Goal: Transaction & Acquisition: Obtain resource

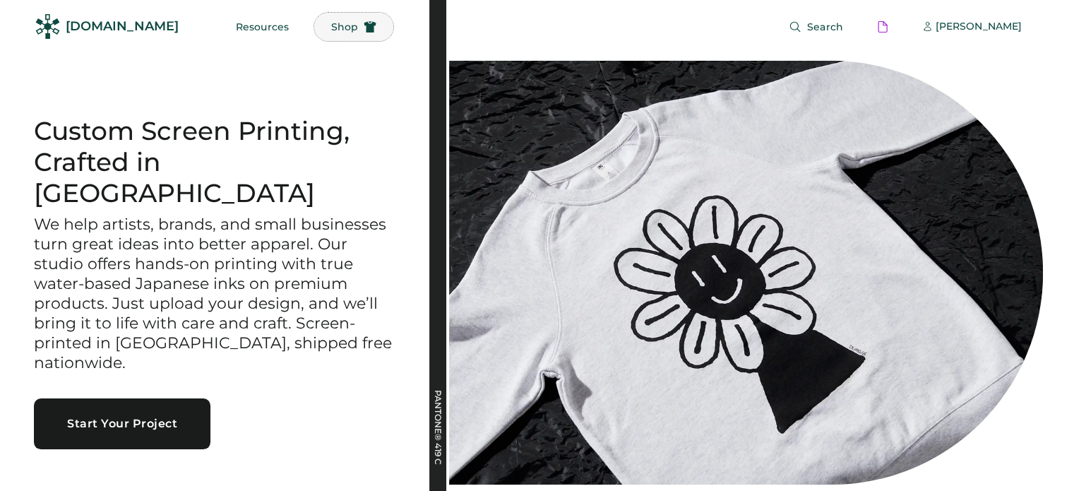
click at [331, 25] on span "Shop" at bounding box center [344, 27] width 27 height 10
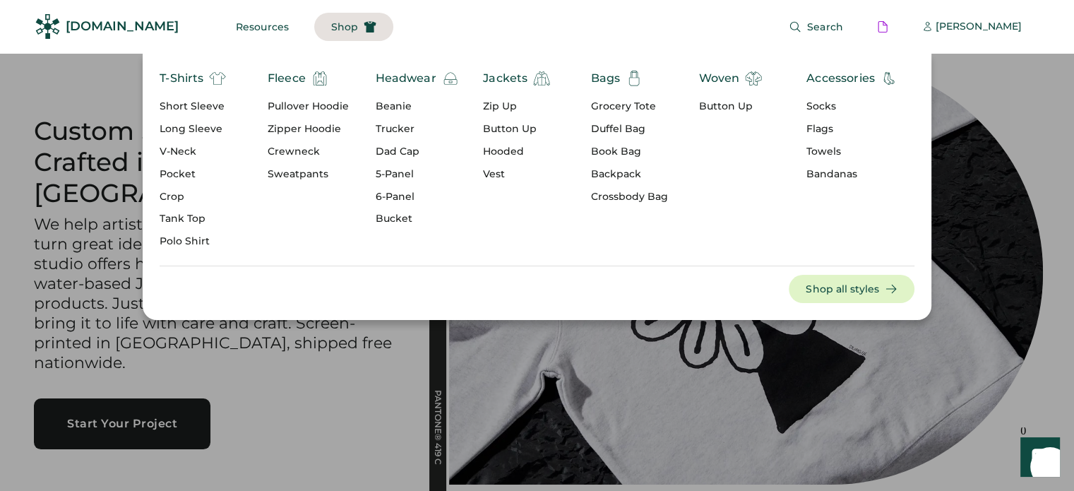
click at [302, 107] on div "Pullover Hoodie" at bounding box center [307, 107] width 81 height 14
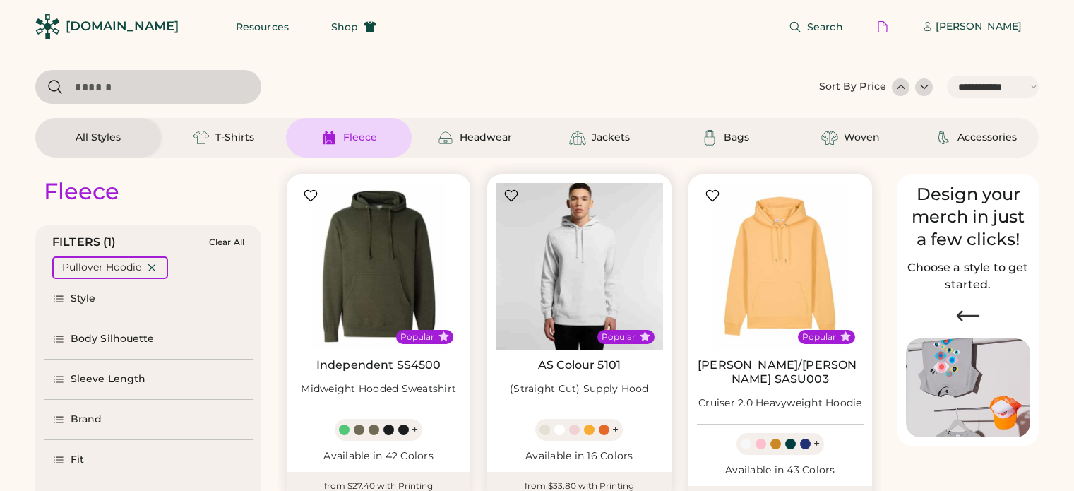
select select "*****"
select select "*"
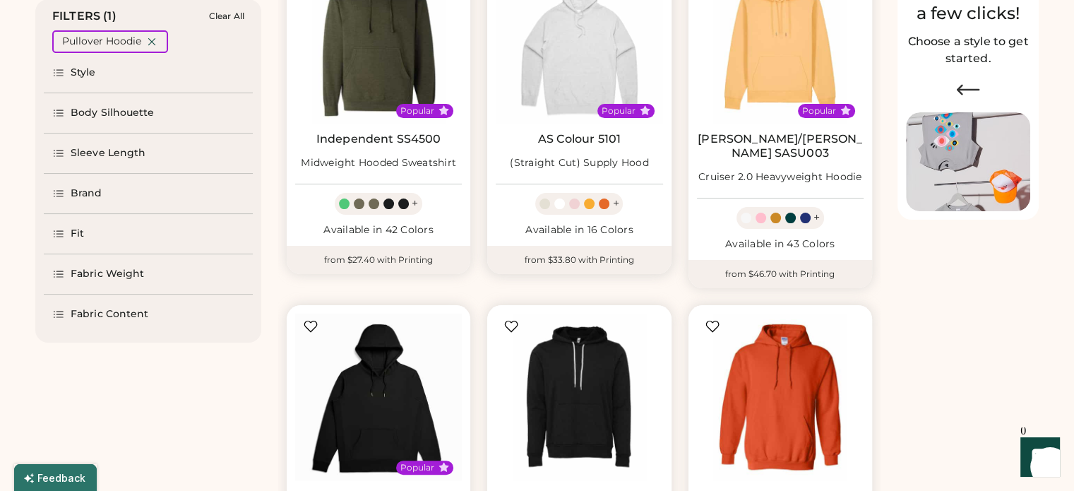
scroll to position [224, 0]
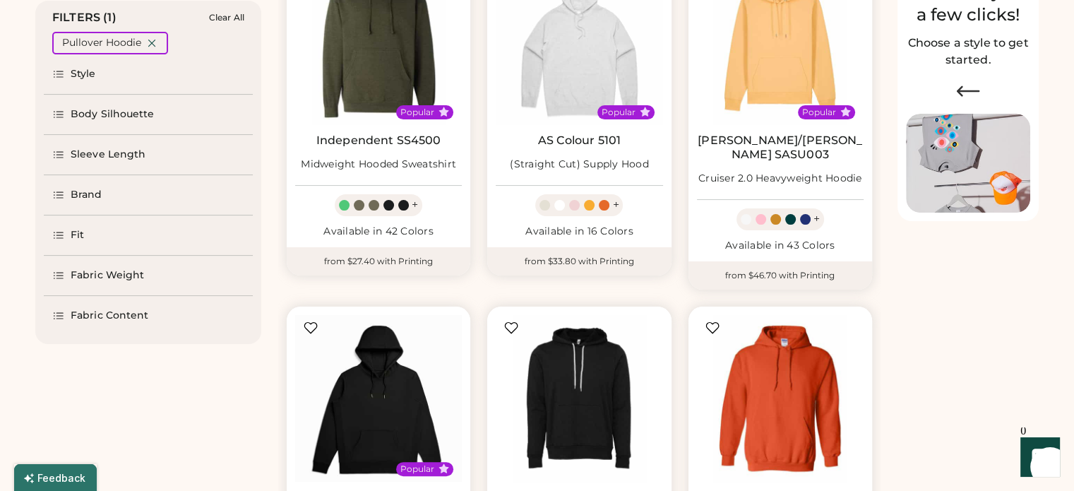
click at [88, 205] on div "Brand" at bounding box center [148, 195] width 209 height 40
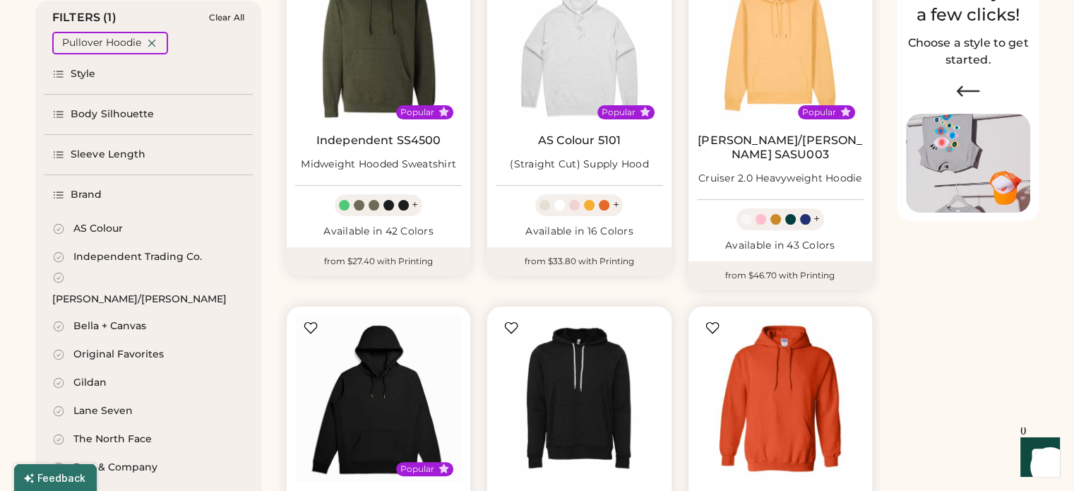
click at [108, 292] on div "[PERSON_NAME]/[PERSON_NAME]" at bounding box center [139, 299] width 174 height 14
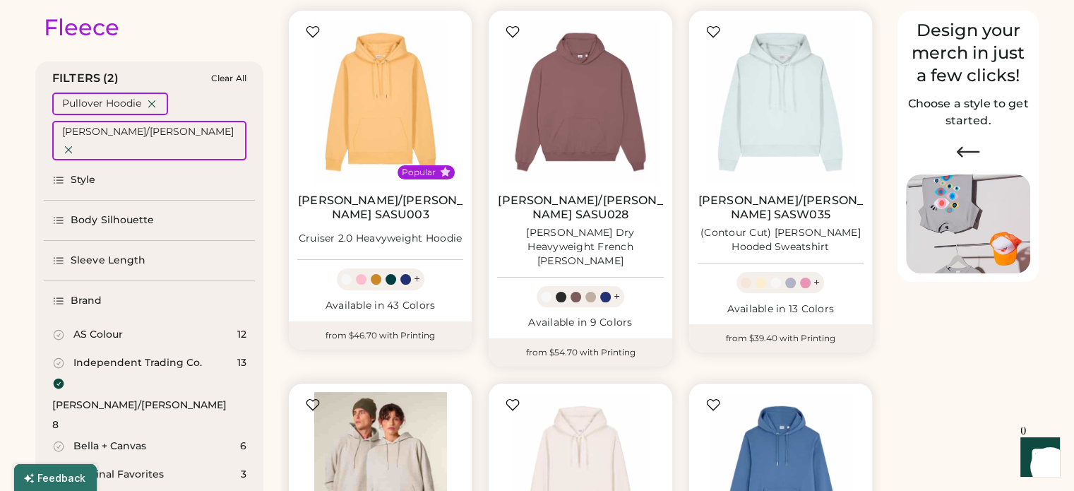
scroll to position [157, 0]
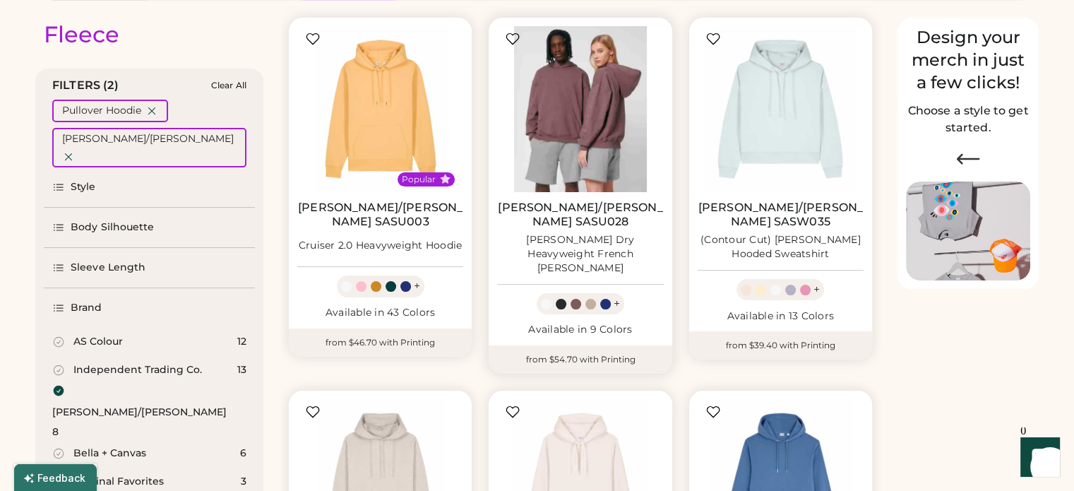
click at [574, 138] on img at bounding box center [580, 109] width 166 height 166
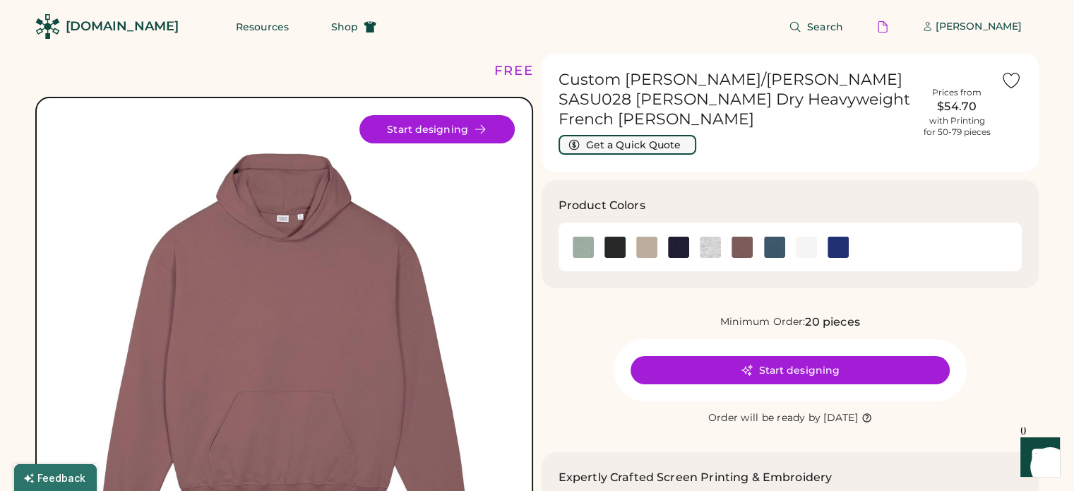
click at [621, 135] on button "Get a Quick Quote" at bounding box center [627, 145] width 138 height 20
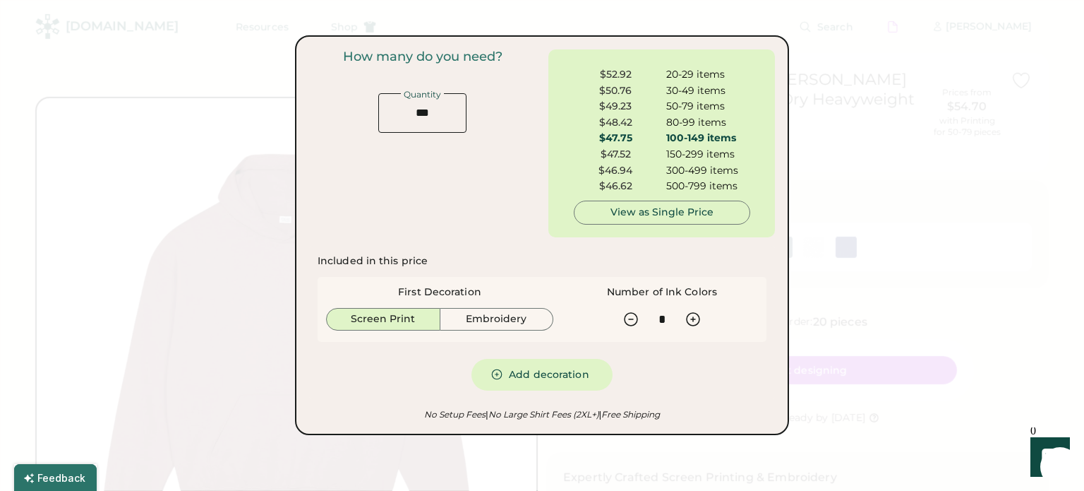
drag, startPoint x: 692, startPoint y: 158, endPoint x: 907, endPoint y: 22, distance: 254.7
click at [907, 22] on div at bounding box center [542, 245] width 1084 height 491
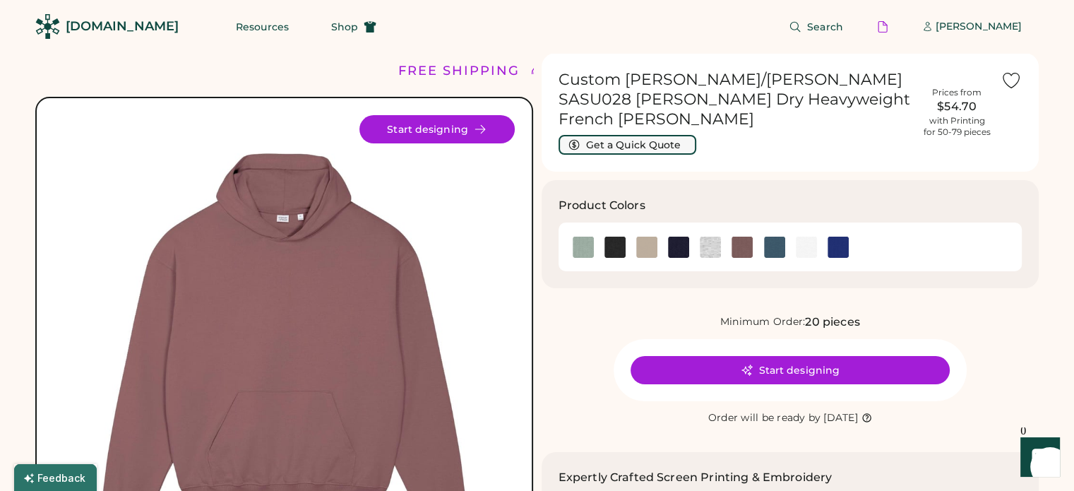
click at [683, 135] on button "Get a Quick Quote" at bounding box center [627, 145] width 138 height 20
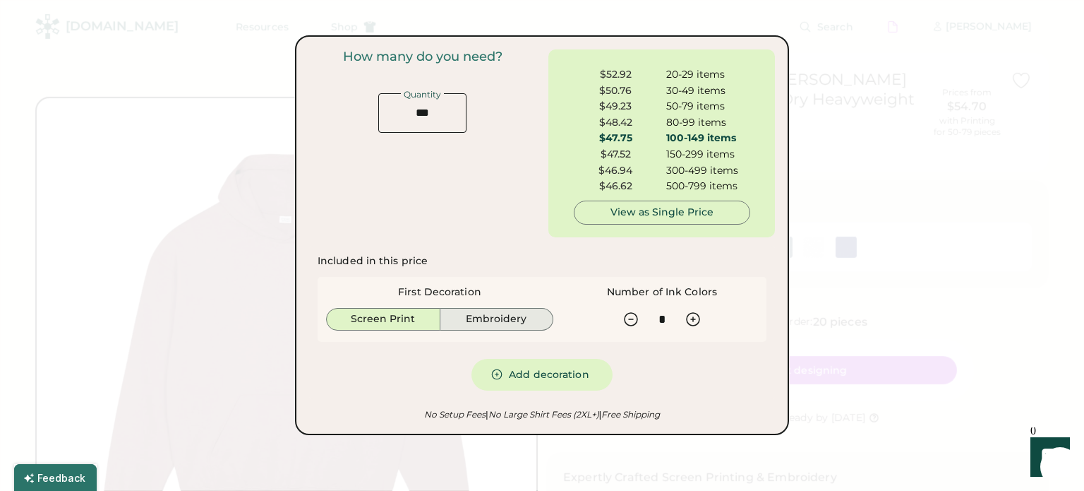
click at [519, 319] on button "Embroidery" at bounding box center [497, 319] width 114 height 23
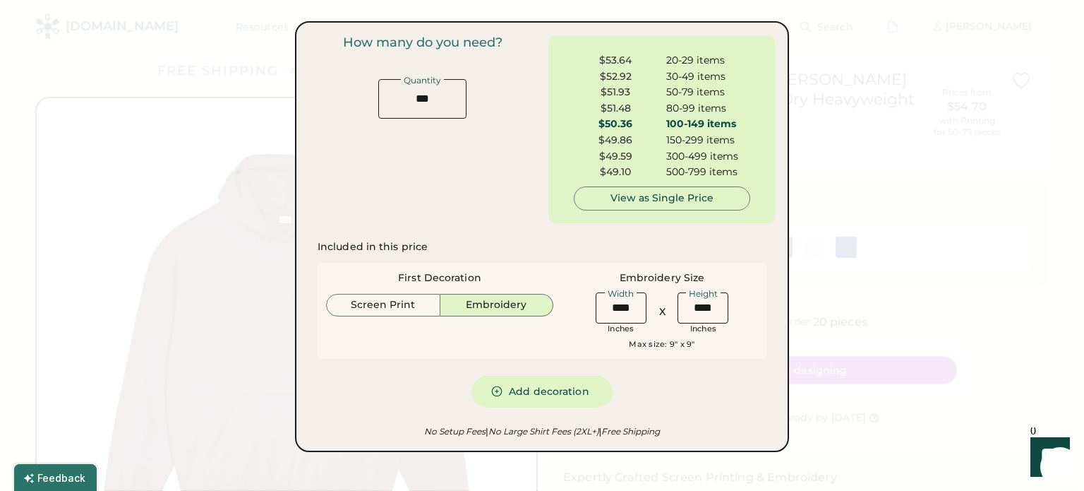
click at [853, 257] on div at bounding box center [542, 245] width 1084 height 491
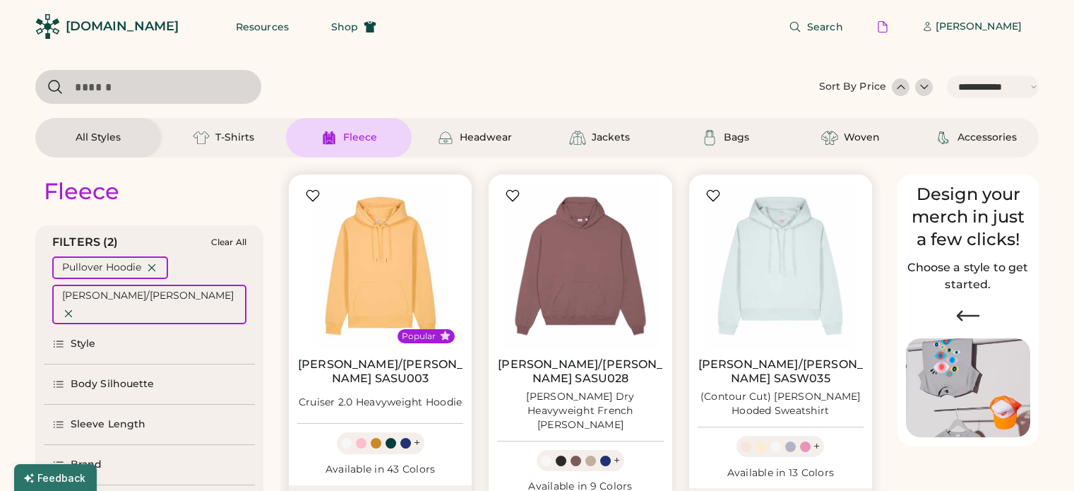
select select "*****"
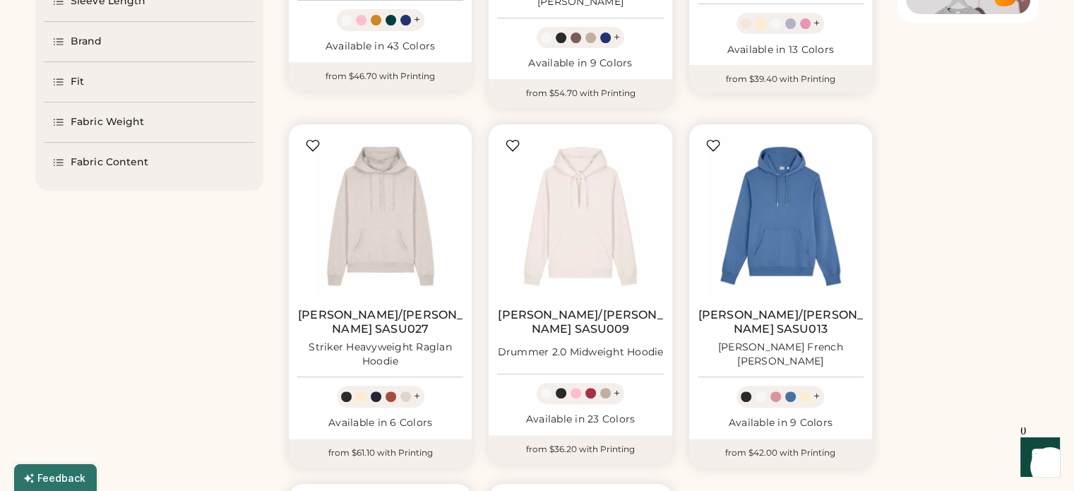
scroll to position [443, 0]
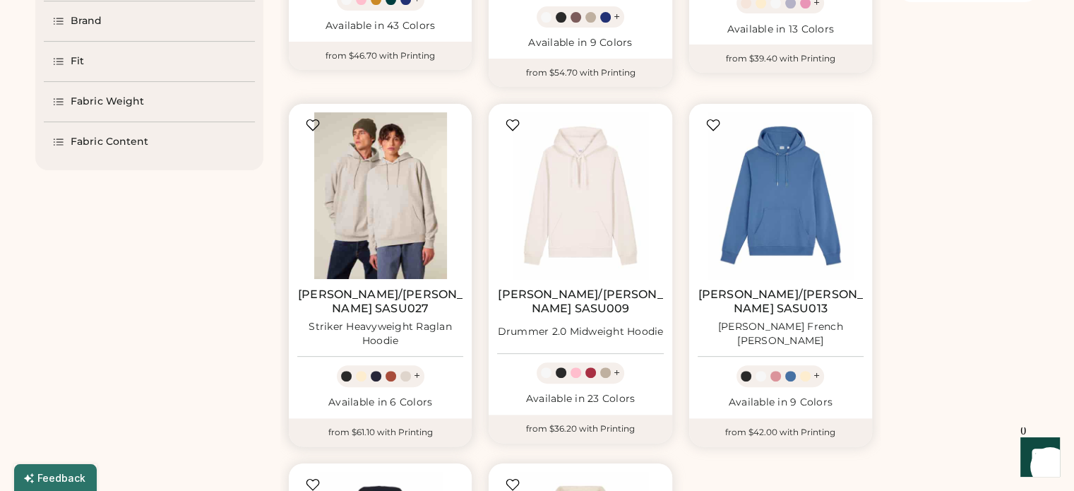
click at [383, 193] on img at bounding box center [380, 195] width 166 height 166
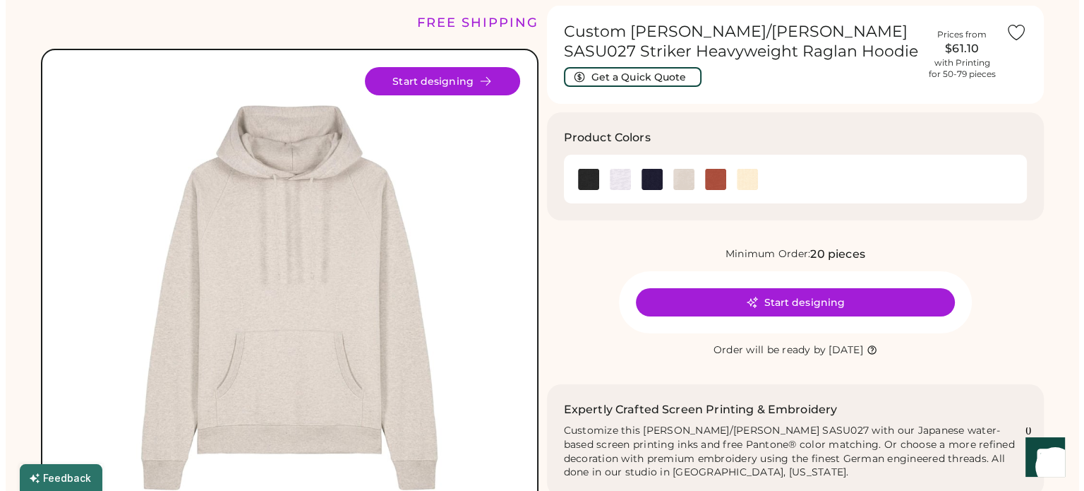
scroll to position [48, 0]
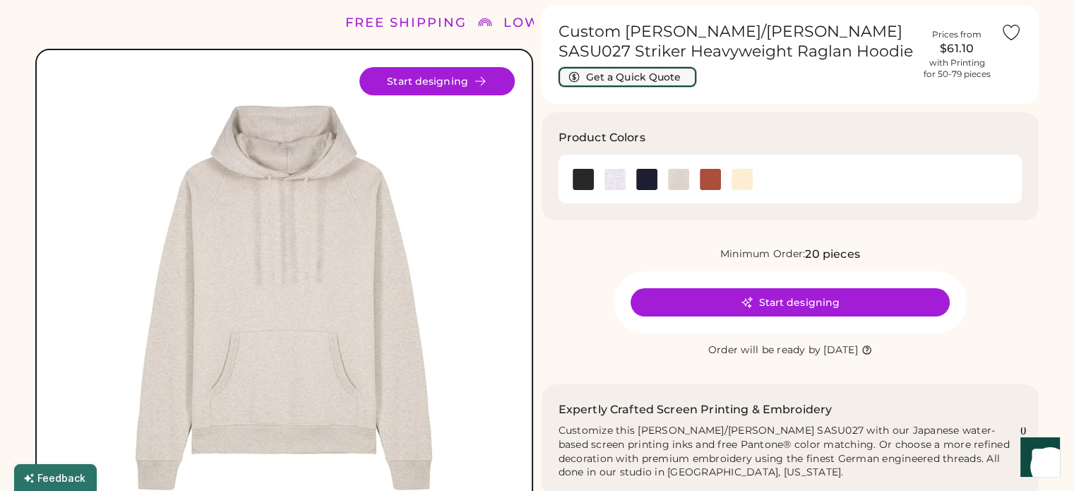
click at [658, 73] on button "Get a Quick Quote" at bounding box center [627, 77] width 138 height 20
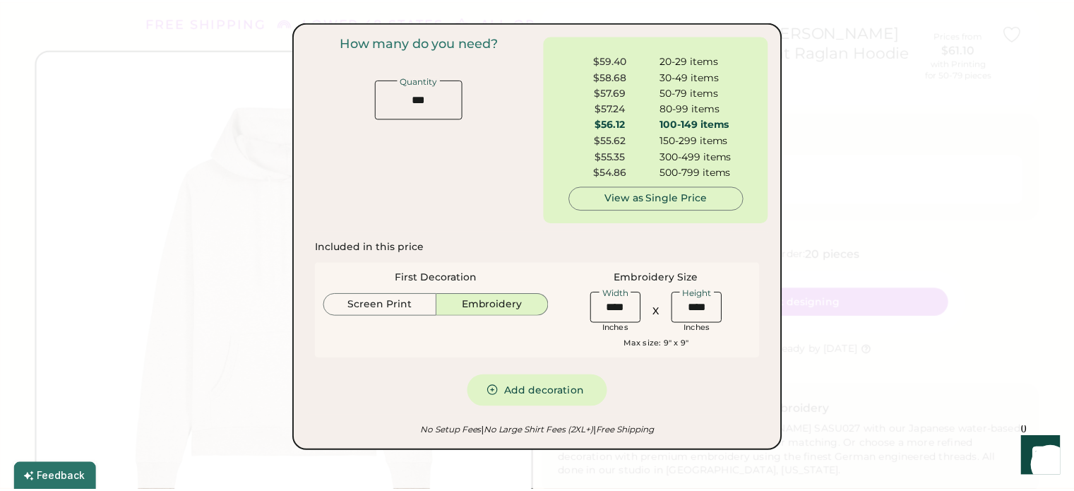
scroll to position [71, 0]
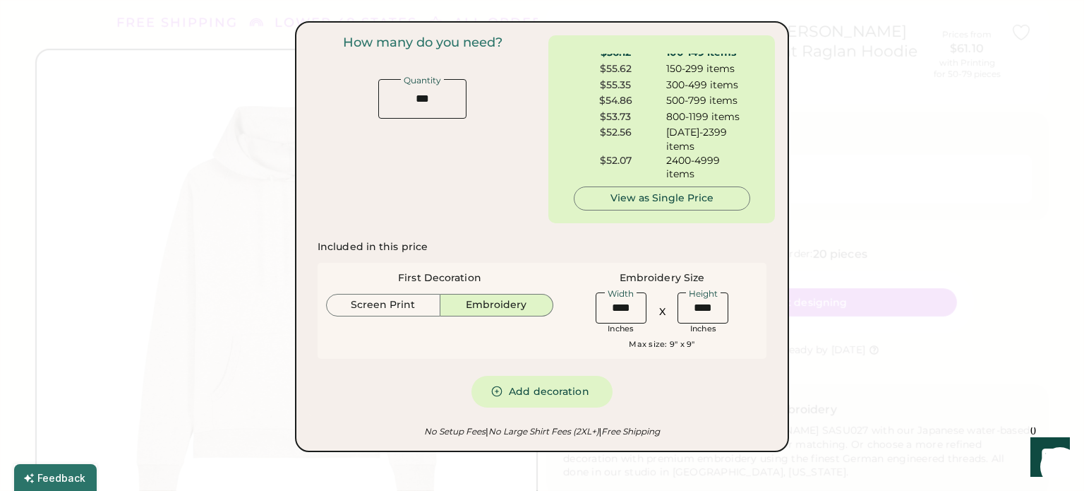
click at [835, 222] on div at bounding box center [542, 245] width 1084 height 491
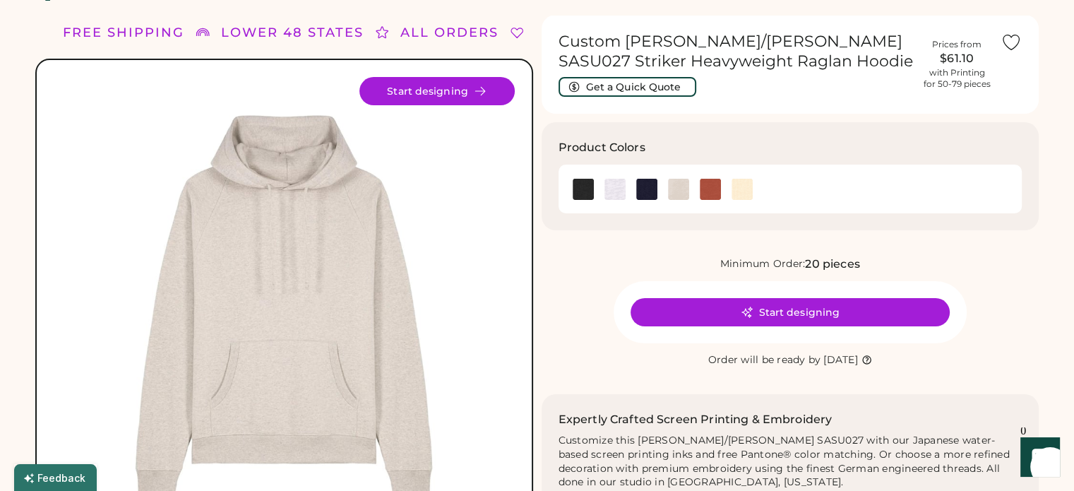
scroll to position [25, 0]
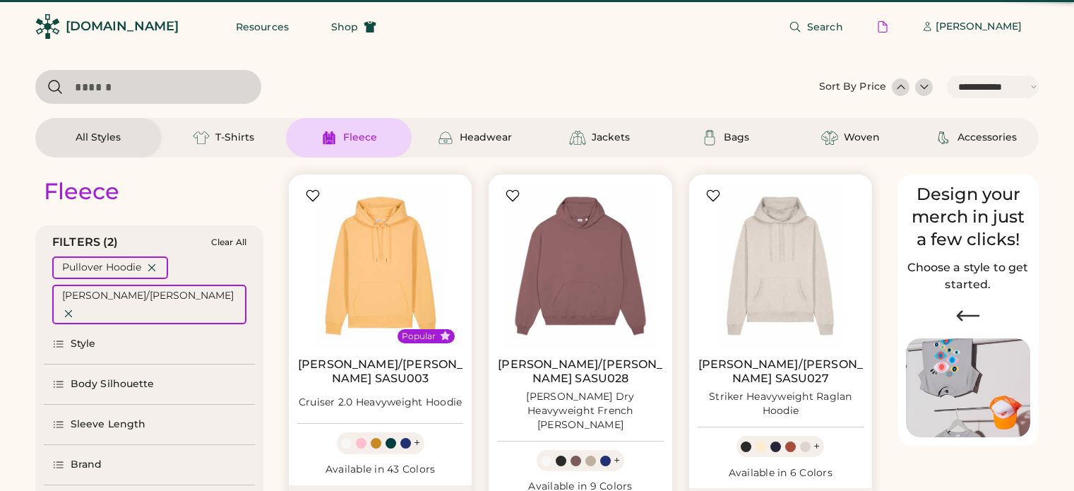
select select "*****"
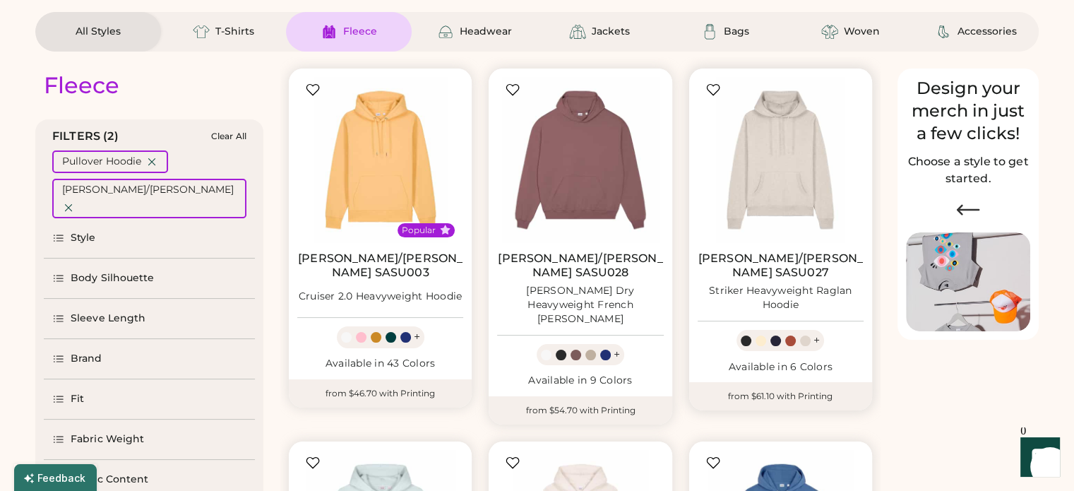
scroll to position [103, 0]
